Goal: Task Accomplishment & Management: Manage account settings

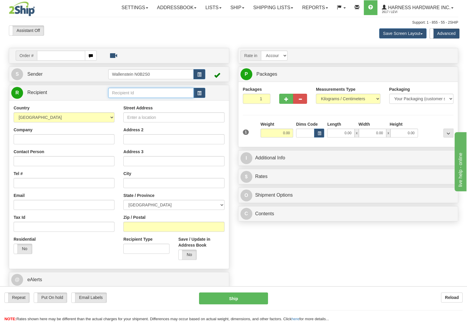
click at [142, 92] on input "text" at bounding box center [150, 93] width 85 height 10
type input "cret"
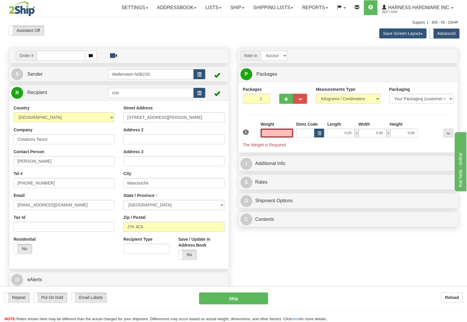
type input "MASCOUCHE"
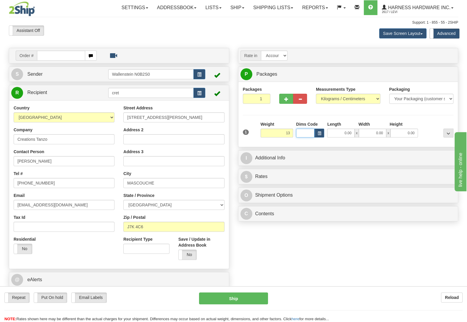
type input "13.00"
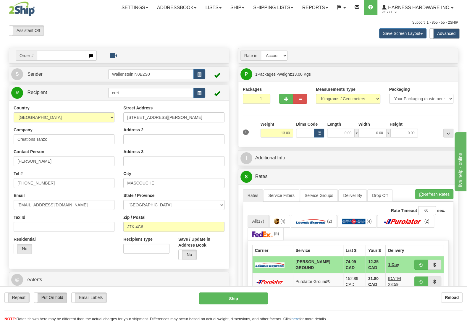
click at [50, 297] on label "Put On hold" at bounding box center [50, 298] width 33 height 10
click at [242, 298] on button "Hold" at bounding box center [233, 298] width 69 height 12
type input "DD"
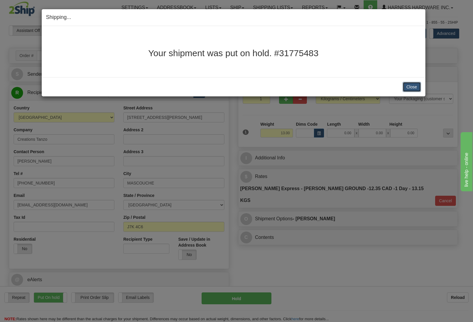
click at [413, 87] on button "Close" at bounding box center [412, 87] width 18 height 10
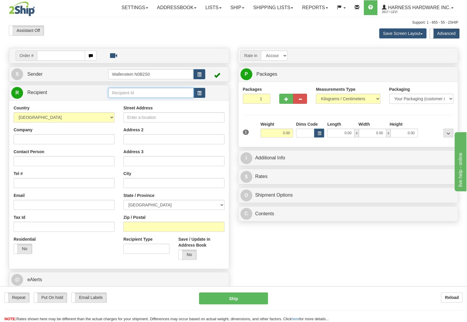
click at [155, 95] on input "text" at bounding box center [150, 93] width 85 height 10
type input "theo"
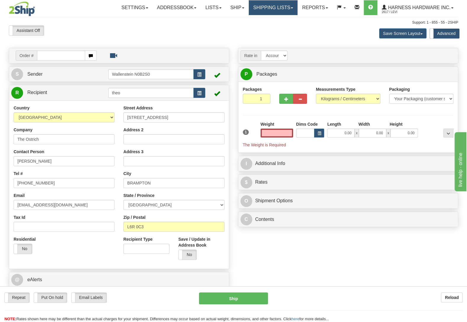
type input "0.00"
drag, startPoint x: 179, startPoint y: 118, endPoint x: 93, endPoint y: 113, distance: 85.5
click at [123, 113] on input "10819 Bramalea Rd" at bounding box center [173, 117] width 101 height 10
drag, startPoint x: 273, startPoint y: 133, endPoint x: 336, endPoint y: 140, distance: 63.7
click at [293, 137] on input "0.00" at bounding box center [276, 133] width 33 height 9
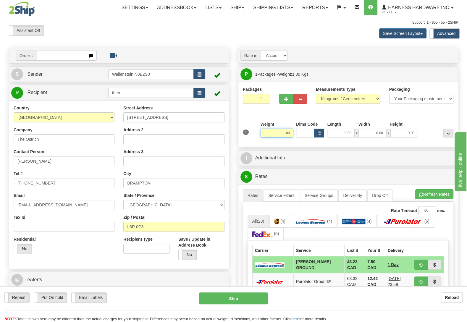
drag, startPoint x: 270, startPoint y: 135, endPoint x: 337, endPoint y: 137, distance: 66.5
click at [293, 136] on input "1.00" at bounding box center [276, 133] width 33 height 9
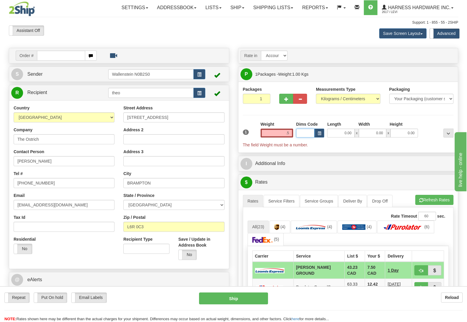
type input "0.50"
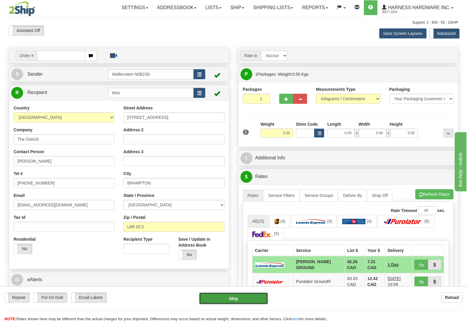
click at [258, 296] on button "Ship" at bounding box center [233, 298] width 69 height 12
type input "DD"
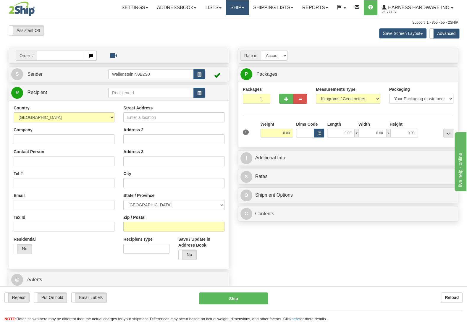
click at [234, 5] on link "Ship" at bounding box center [237, 7] width 23 height 15
click at [234, 27] on span "OnHold / Order Queue" at bounding box center [222, 28] width 42 height 5
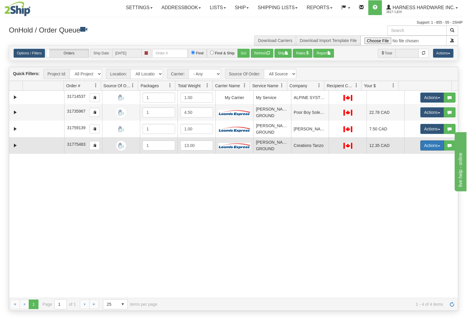
click at [422, 145] on button "Actions" at bounding box center [432, 145] width 24 height 10
click at [408, 182] on link "Ship" at bounding box center [419, 180] width 47 height 8
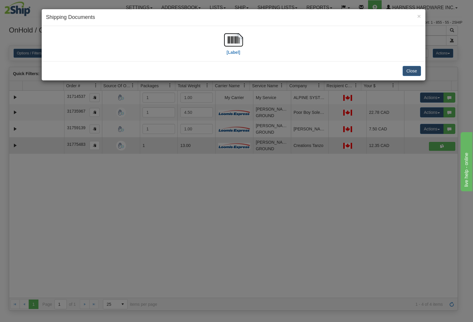
click at [414, 32] on div "[Label]" at bounding box center [233, 43] width 375 height 26
click at [410, 70] on button "Close" at bounding box center [412, 71] width 18 height 10
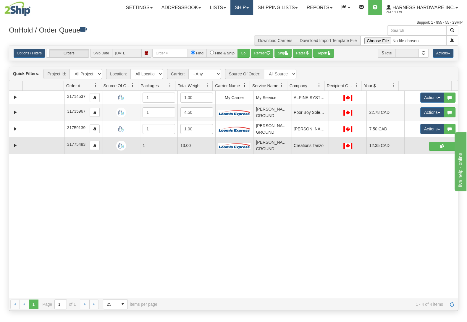
click at [243, 13] on link "Ship" at bounding box center [241, 7] width 23 height 15
click at [231, 19] on link "Ship Screen" at bounding box center [226, 21] width 54 height 8
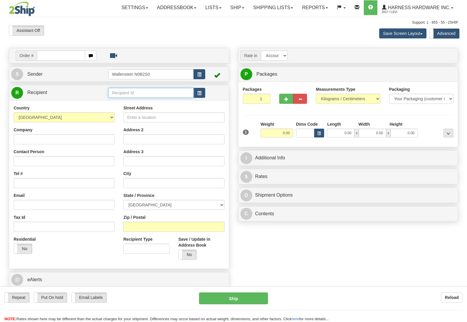
click at [153, 94] on input "text" at bounding box center [150, 93] width 85 height 10
type input "duts"
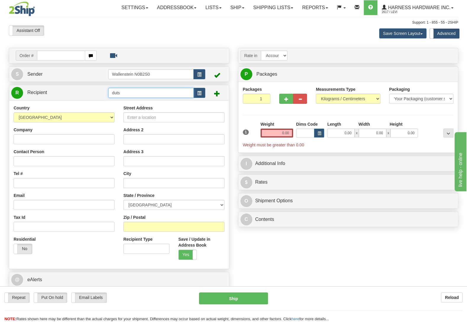
drag, startPoint x: 130, startPoint y: 95, endPoint x: 58, endPoint y: 89, distance: 72.6
click at [108, 89] on input "duts" at bounding box center [150, 93] width 85 height 10
type input "path"
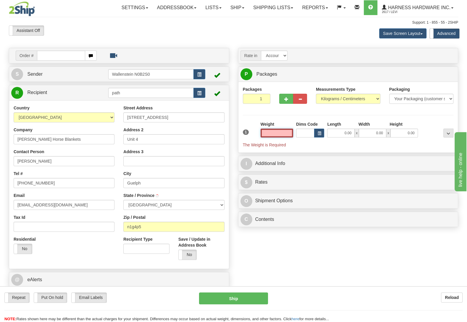
type input "GUELPH"
type input "1.50"
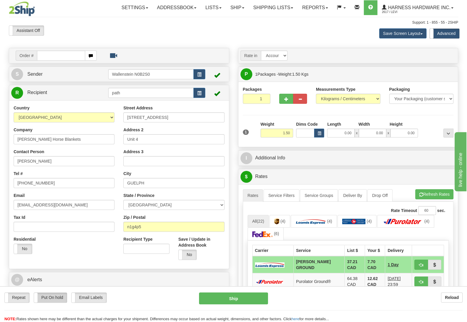
click at [50, 294] on label "Put On hold" at bounding box center [50, 298] width 33 height 10
click at [238, 296] on button "Hold" at bounding box center [233, 298] width 69 height 12
type input "DD"
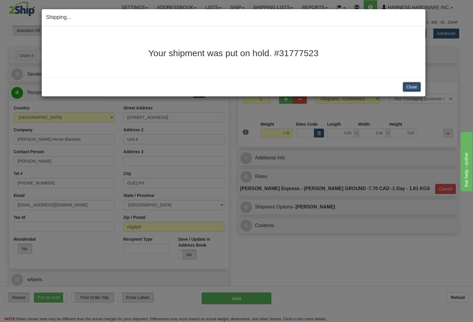
click at [414, 87] on button "Close" at bounding box center [412, 87] width 18 height 10
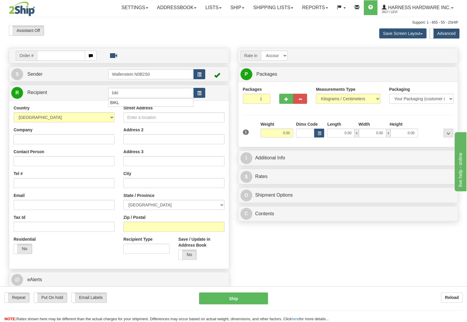
type input "bikl"
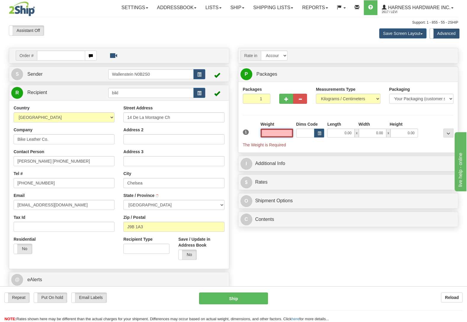
type input "CHELSEA"
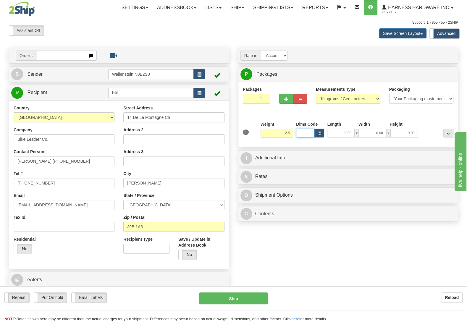
type input "12.50"
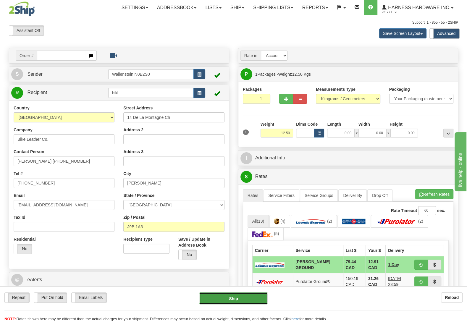
click at [234, 298] on button "Ship" at bounding box center [233, 298] width 69 height 12
type input "DD"
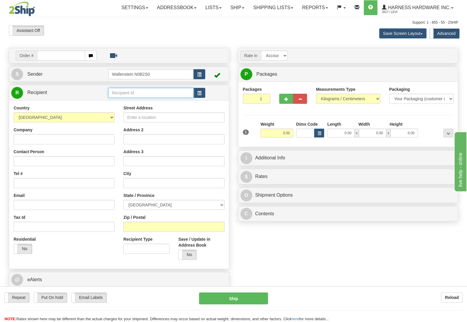
click at [159, 93] on input "text" at bounding box center [150, 93] width 85 height 10
type input "mush"
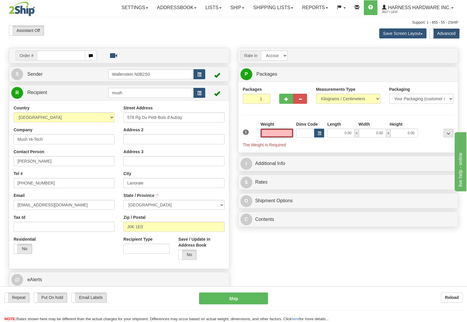
type input "LANORAIE"
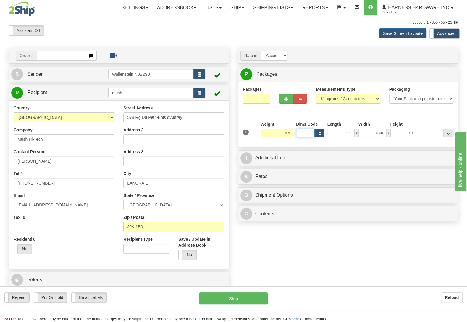
type input "6.50"
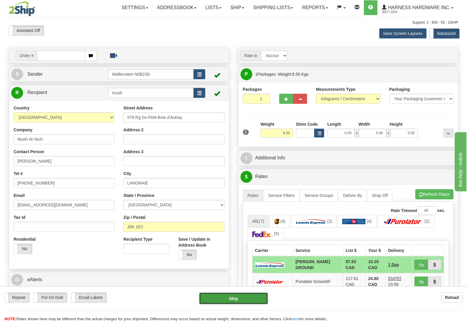
click at [244, 299] on button "Ship" at bounding box center [233, 298] width 69 height 12
type input "DD"
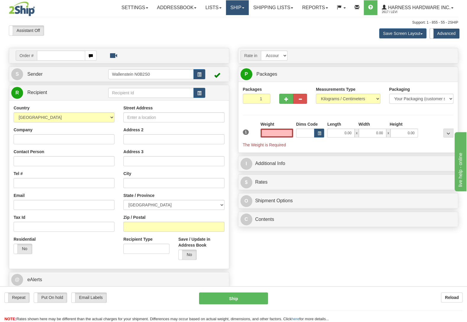
type input "0.00"
click at [238, 10] on link "Ship" at bounding box center [237, 7] width 23 height 15
click at [231, 27] on span "OnHold / Order Queue" at bounding box center [222, 28] width 42 height 5
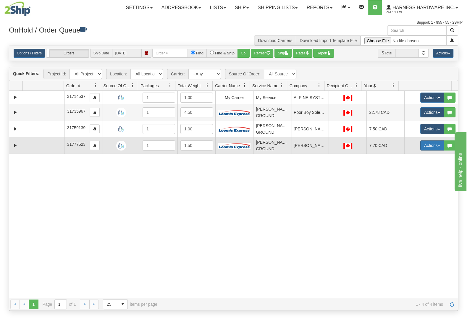
click at [427, 147] on button "Actions" at bounding box center [432, 145] width 24 height 10
click at [408, 180] on link "Ship" at bounding box center [419, 180] width 47 height 8
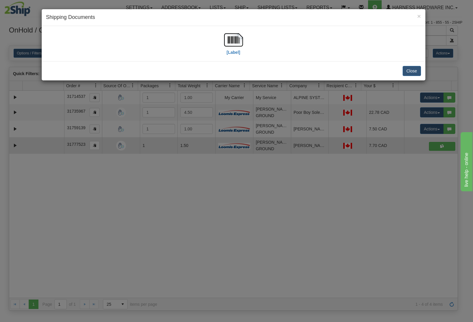
click at [417, 66] on div "Close" at bounding box center [234, 70] width 384 height 19
click at [412, 74] on button "Close" at bounding box center [412, 71] width 18 height 10
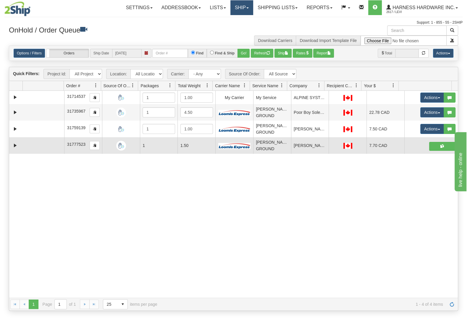
click at [238, 9] on link "Ship" at bounding box center [241, 7] width 23 height 15
click at [235, 20] on link "Ship Screen" at bounding box center [226, 21] width 54 height 8
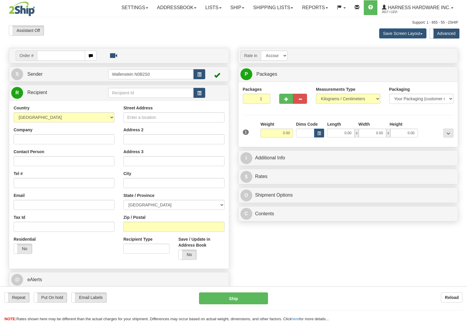
click at [132, 94] on input "text" at bounding box center [150, 93] width 85 height 10
type input "leas"
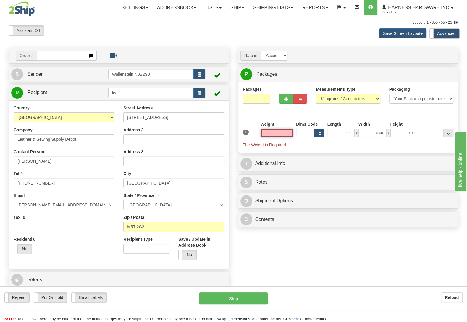
type input "TORONTO"
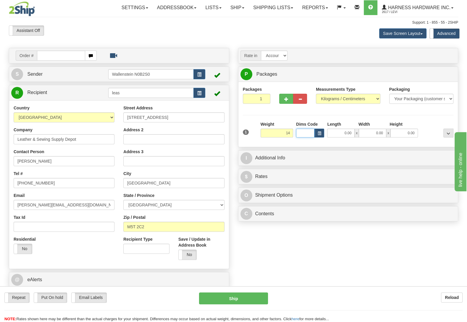
type input "14.00"
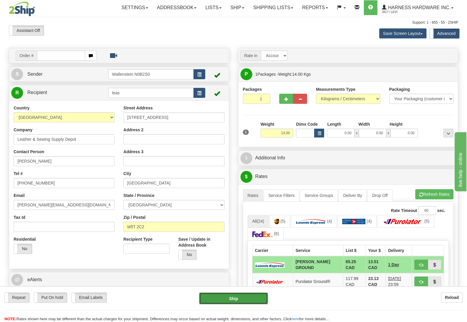
click at [228, 298] on button "Ship" at bounding box center [233, 298] width 69 height 12
type input "DD"
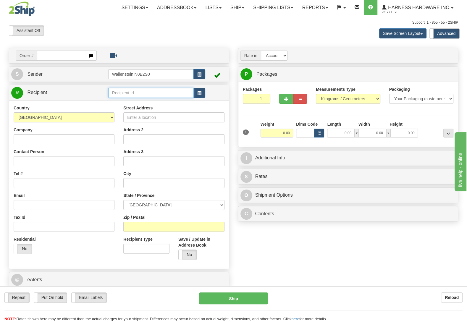
click at [121, 95] on input "text" at bounding box center [150, 93] width 85 height 10
type input "josst"
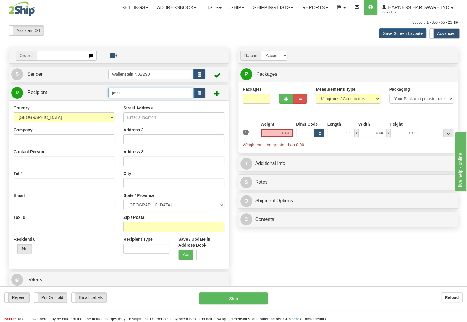
drag, startPoint x: 127, startPoint y: 94, endPoint x: 79, endPoint y: 96, distance: 48.2
click at [108, 96] on input "josst" at bounding box center [150, 93] width 85 height 10
type input "REUS"
type input "NEWTON"
type input "0.00"
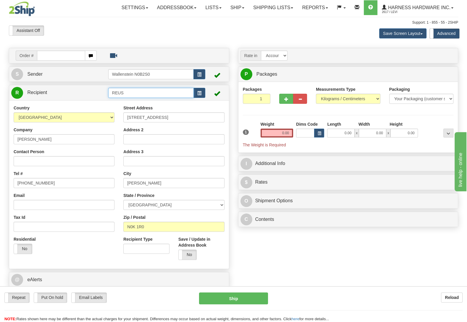
drag, startPoint x: 136, startPoint y: 93, endPoint x: 79, endPoint y: 95, distance: 57.4
click at [108, 95] on input "REUS" at bounding box center [150, 93] width 85 height 10
type input "JOSST"
click at [182, 252] on span at bounding box center [179, 255] width 8 height 10
click at [193, 259] on label "No" at bounding box center [188, 255] width 18 height 10
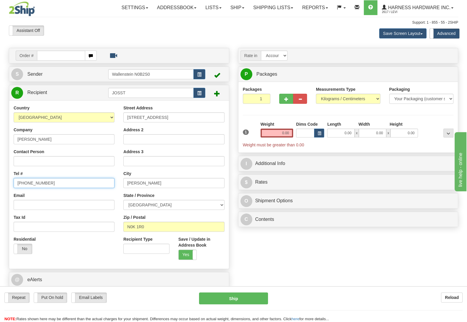
drag, startPoint x: 40, startPoint y: 184, endPoint x: 0, endPoint y: 178, distance: 40.1
click at [14, 181] on input "(519) 595-2904" at bounding box center [64, 183] width 101 height 10
type input "519-949-4556"
click at [271, 137] on input "0.00" at bounding box center [276, 133] width 33 height 9
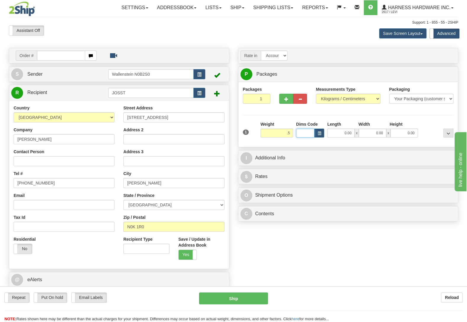
type input "0.50"
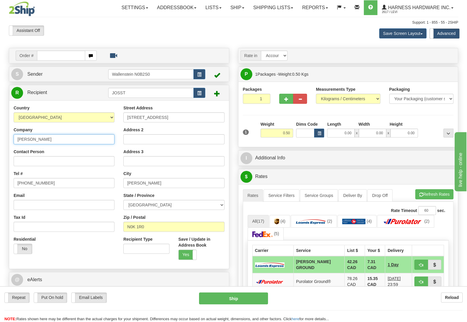
drag, startPoint x: 32, startPoint y: 141, endPoint x: 0, endPoint y: 143, distance: 32.0
click at [14, 143] on input "Reuben Streicher" at bounding box center [64, 139] width 101 height 10
type input "Joshua Streicher"
click at [230, 302] on button "Ship" at bounding box center [233, 298] width 69 height 12
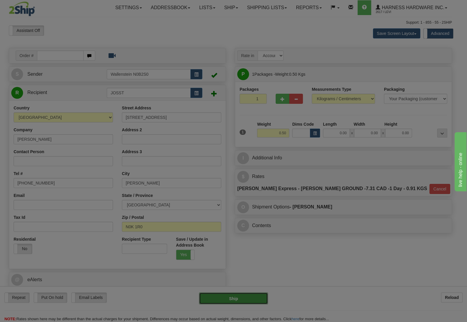
type input "DD"
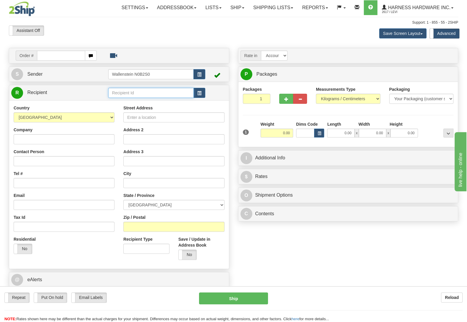
click at [124, 96] on input "text" at bounding box center [150, 93] width 85 height 10
type input "albc"
click button "Delete" at bounding box center [0, 0] width 0 height 0
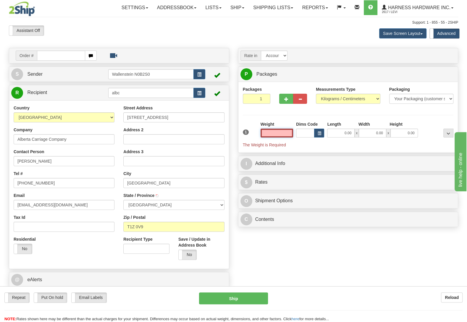
type input "ROCKY VIEW COUNTY"
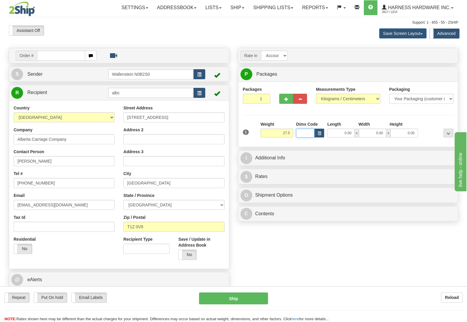
type input "27.50"
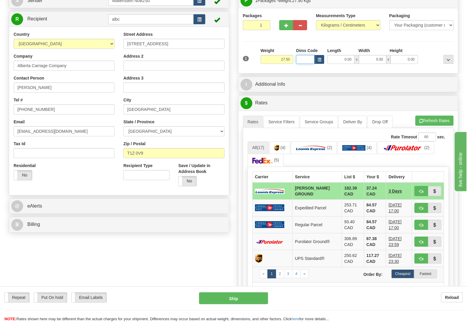
scroll to position [93, 0]
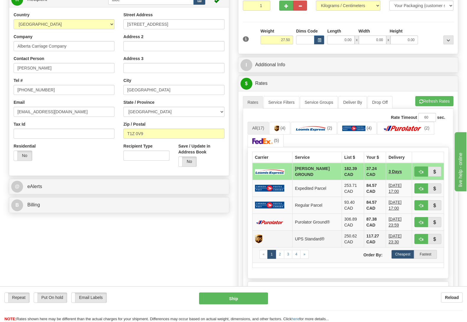
click at [326, 241] on td "UPS Standard®" at bounding box center [316, 238] width 49 height 17
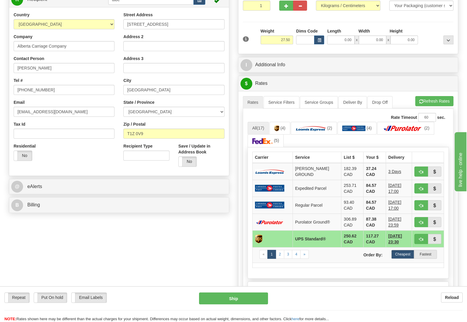
scroll to position [0, 0]
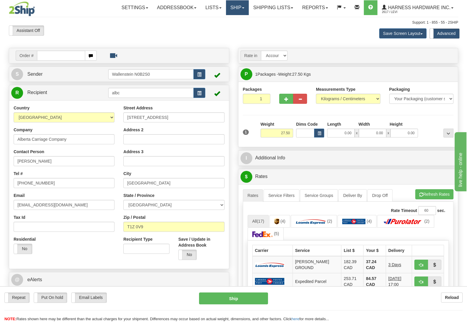
click at [232, 12] on link "Ship" at bounding box center [237, 7] width 23 height 15
click at [226, 29] on span "OnHold / Order Queue" at bounding box center [222, 28] width 42 height 5
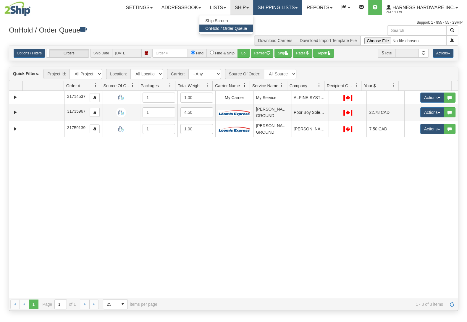
drag, startPoint x: 0, startPoint y: 0, endPoint x: 277, endPoint y: 9, distance: 276.8
click at [277, 9] on link "Shipping lists" at bounding box center [277, 7] width 49 height 15
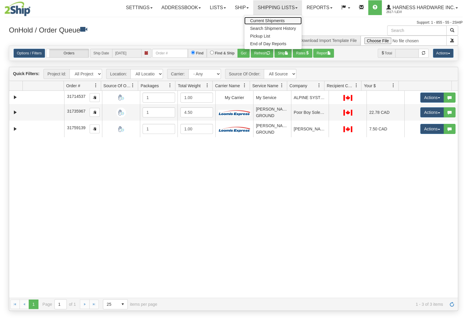
click at [276, 21] on span "Current Shipments" at bounding box center [267, 20] width 35 height 5
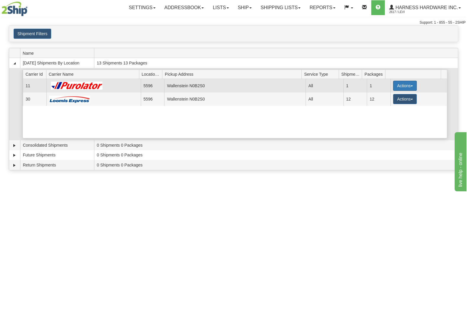
click at [399, 84] on button "Actions" at bounding box center [405, 86] width 24 height 10
click at [391, 99] on link "Details" at bounding box center [392, 97] width 47 height 8
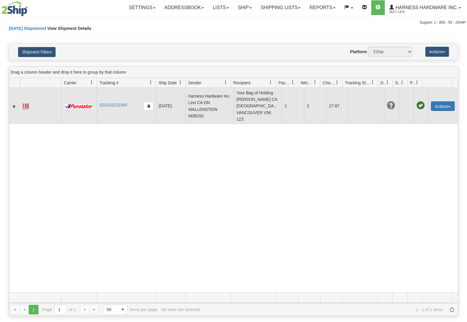
click at [448, 106] on span "button" at bounding box center [449, 106] width 2 height 1
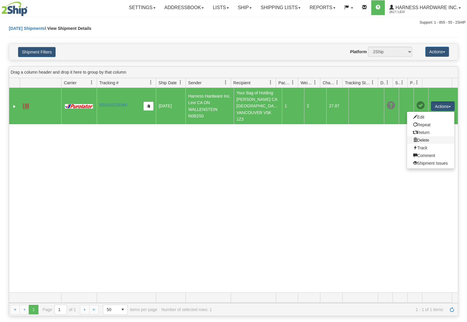
click at [424, 137] on link "Delete" at bounding box center [430, 140] width 47 height 8
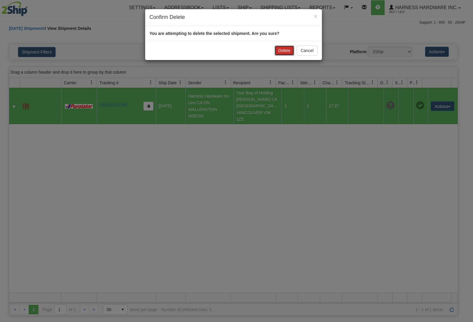
click at [278, 48] on button "Delete" at bounding box center [285, 51] width 20 height 10
